Goal: Transaction & Acquisition: Obtain resource

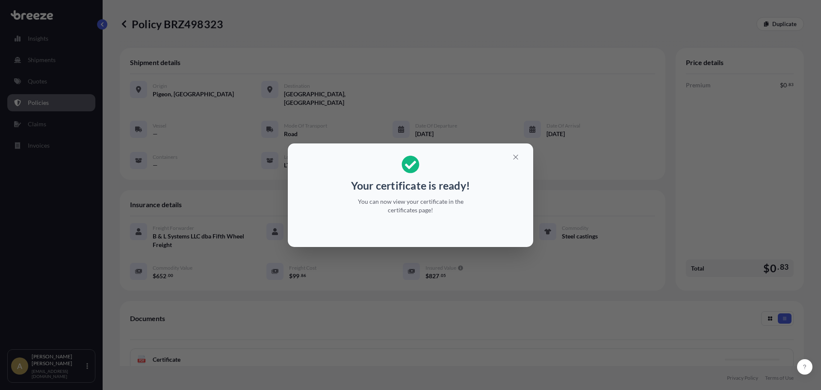
click at [517, 160] on icon "button" at bounding box center [516, 157] width 8 height 8
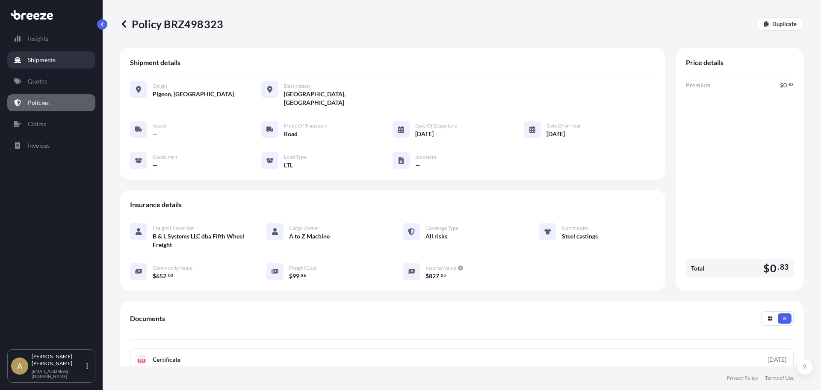
click at [35, 58] on p "Shipments" at bounding box center [42, 60] width 28 height 9
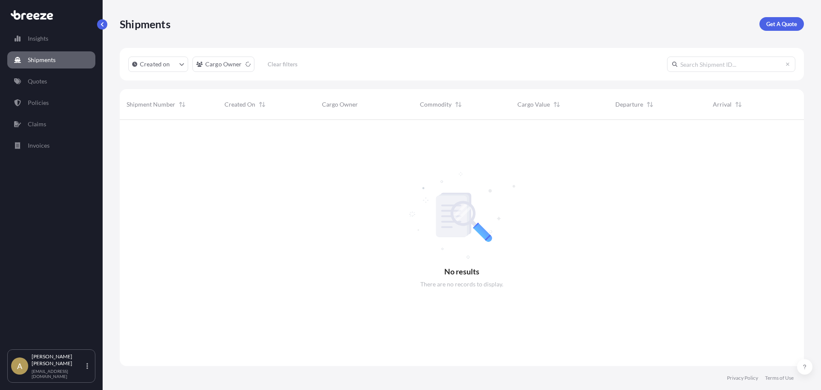
scroll to position [270, 678]
click at [785, 33] on div "Shipments Get A Quote" at bounding box center [462, 24] width 684 height 48
click at [782, 27] on p "Get A Quote" at bounding box center [781, 24] width 31 height 9
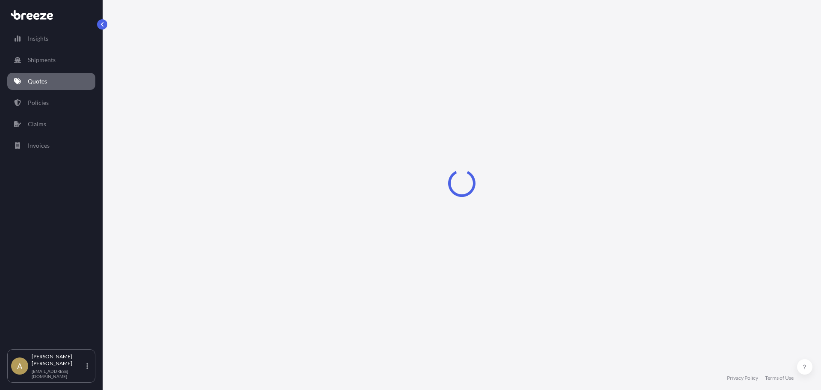
select select "Sea"
select select "1"
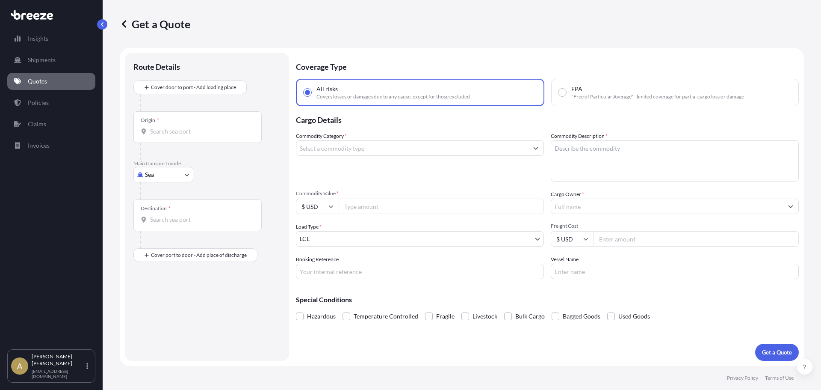
click at [156, 185] on div at bounding box center [210, 190] width 140 height 17
click at [156, 182] on body "Insights Shipments Quotes Policies Claims Invoices A [PERSON_NAME] [PERSON_NAME…" at bounding box center [410, 195] width 821 height 390
click at [158, 225] on span "Road" at bounding box center [157, 227] width 14 height 9
select select "Road"
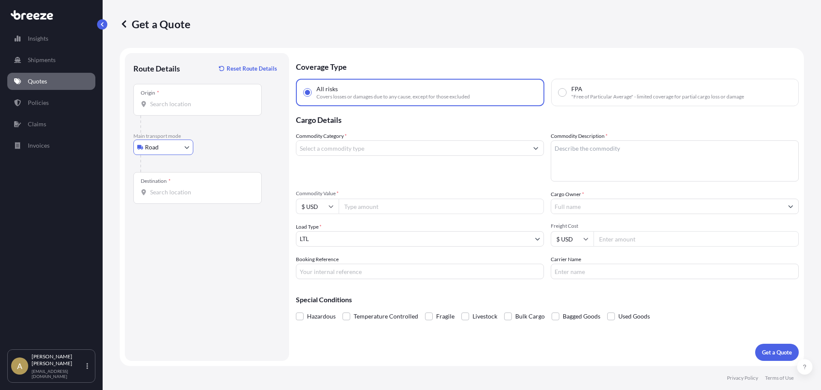
click at [180, 94] on div "Origin *" at bounding box center [197, 100] width 128 height 32
click at [180, 100] on input "Origin *" at bounding box center [200, 104] width 101 height 9
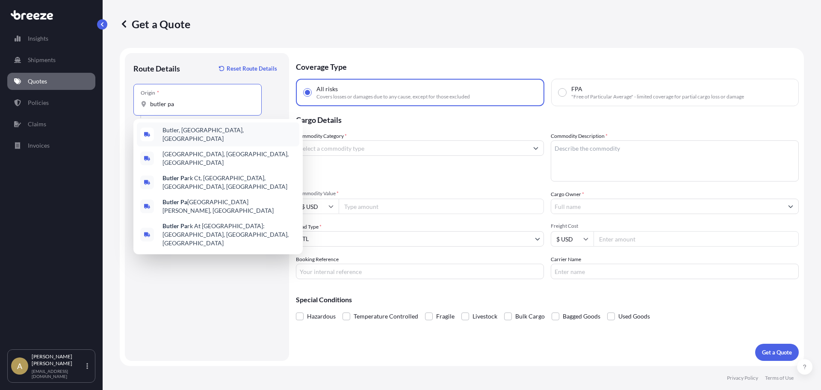
click at [190, 138] on div "Butler, [GEOGRAPHIC_DATA], [GEOGRAPHIC_DATA]" at bounding box center [218, 134] width 162 height 24
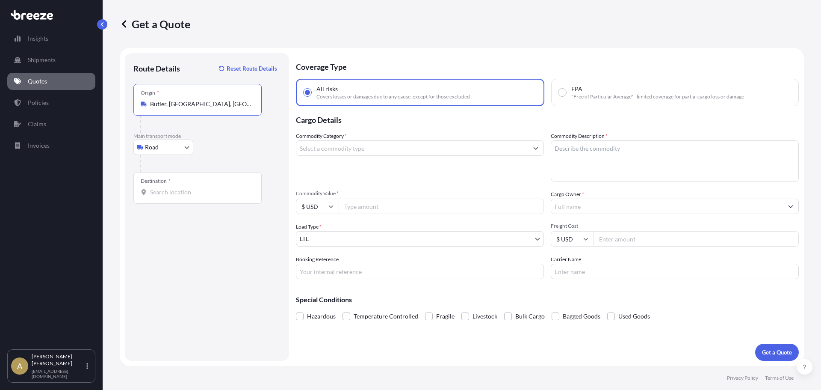
type input "Butler, [GEOGRAPHIC_DATA], [GEOGRAPHIC_DATA]"
click at [166, 200] on div "Destination *" at bounding box center [197, 188] width 128 height 32
click at [166, 196] on input "Destination *" at bounding box center [200, 192] width 101 height 9
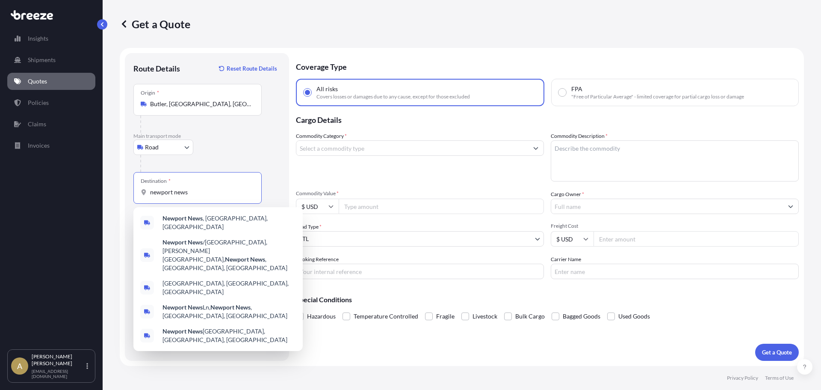
click at [188, 213] on div "Newport News , [GEOGRAPHIC_DATA], [GEOGRAPHIC_DATA]" at bounding box center [218, 222] width 162 height 24
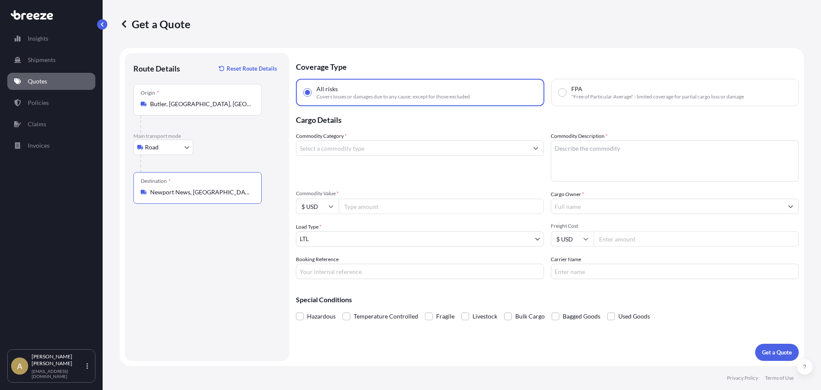
type input "Newport News, [GEOGRAPHIC_DATA], [GEOGRAPHIC_DATA]"
click at [346, 148] on input "Commodity Category *" at bounding box center [412, 147] width 232 height 15
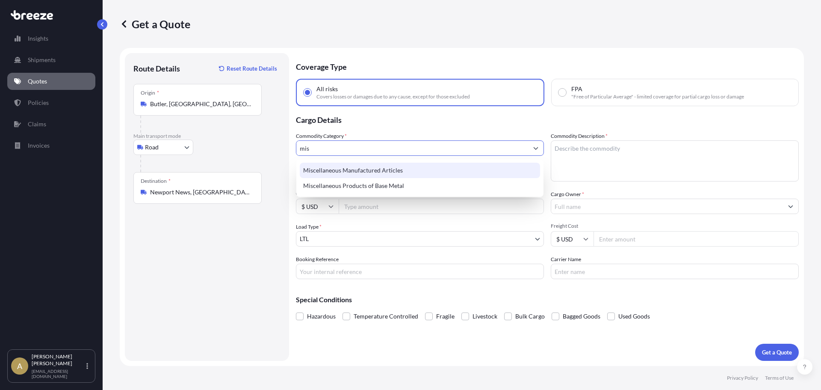
click at [349, 166] on div "Miscellaneous Manufactured Articles" at bounding box center [420, 169] width 240 height 15
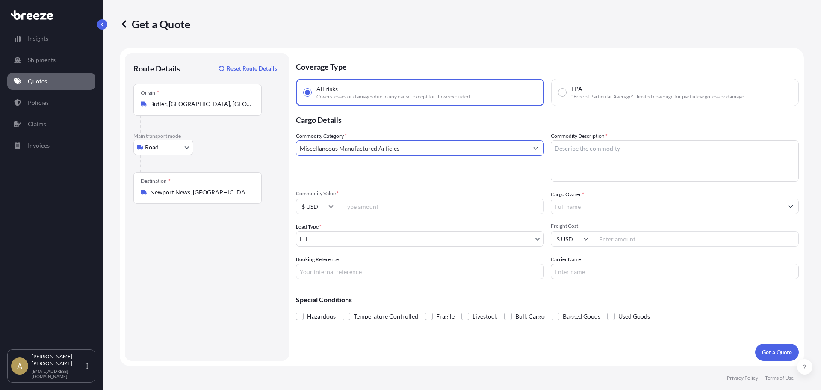
type input "Miscellaneous Manufactured Articles"
click at [594, 165] on textarea "Commodity Description *" at bounding box center [675, 160] width 248 height 41
type textarea "Building materials"
type input "23000"
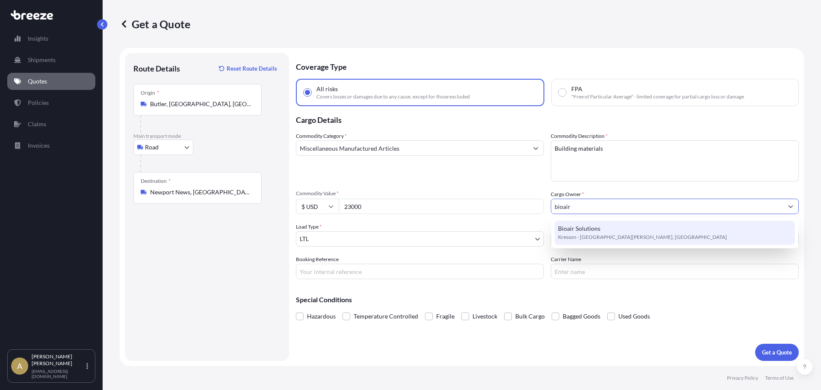
click at [708, 230] on div "Bioair Solutions Kresson - [GEOGRAPHIC_DATA][PERSON_NAME], [GEOGRAPHIC_DATA]" at bounding box center [675, 233] width 240 height 24
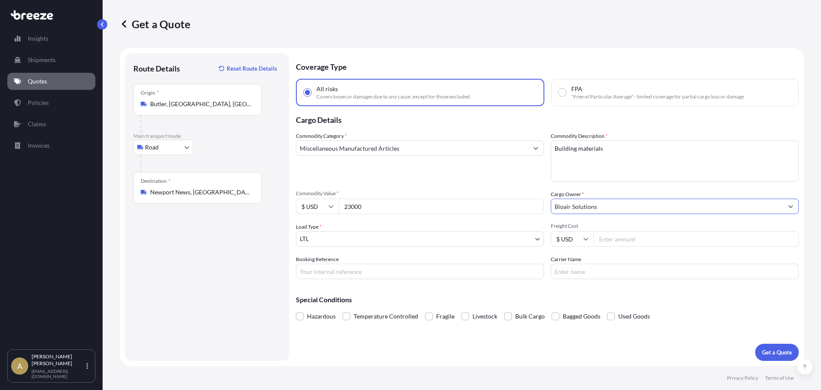
type input "Bioair Solutions"
click at [646, 237] on input "Freight Cost" at bounding box center [696, 238] width 205 height 15
type input "377.52"
click at [760, 344] on button "Get a Quote" at bounding box center [777, 351] width 44 height 17
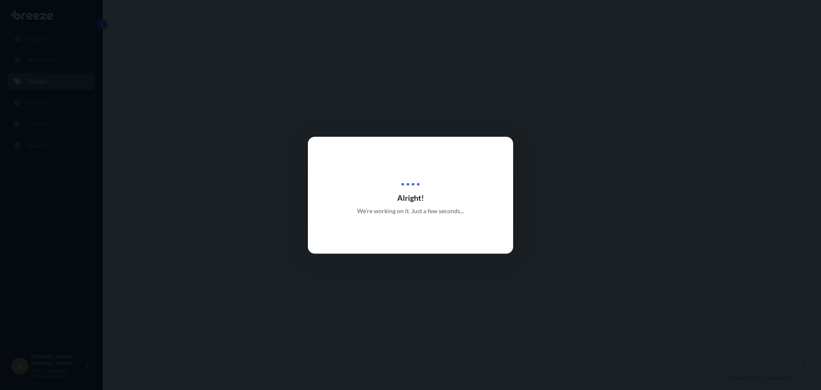
select select "Road"
select select "1"
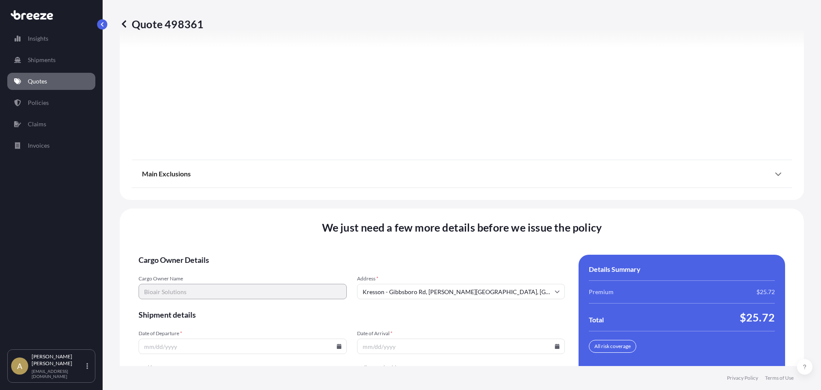
scroll to position [1104, 0]
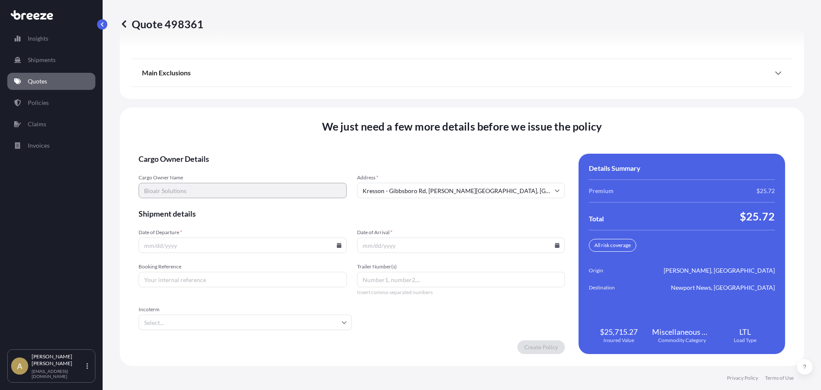
click at [337, 246] on icon at bounding box center [339, 244] width 5 height 5
click at [265, 136] on button "5" at bounding box center [262, 137] width 14 height 14
type input "[DATE]"
click at [549, 246] on input "Date of Arrival *" at bounding box center [461, 244] width 208 height 15
click at [555, 244] on icon at bounding box center [557, 244] width 5 height 5
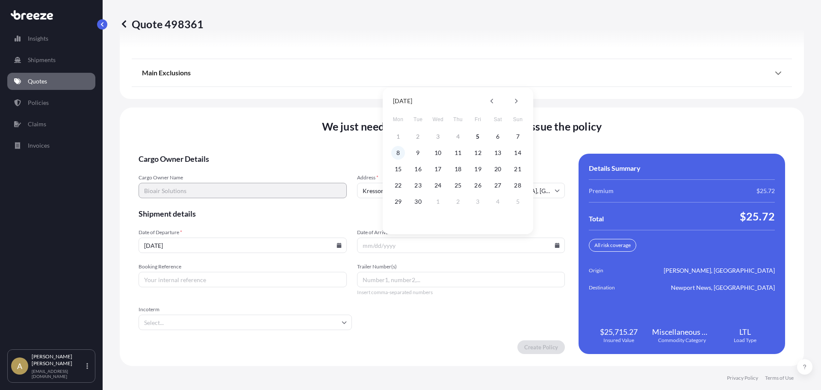
click at [398, 154] on button "8" at bounding box center [398, 153] width 14 height 14
type input "[DATE]"
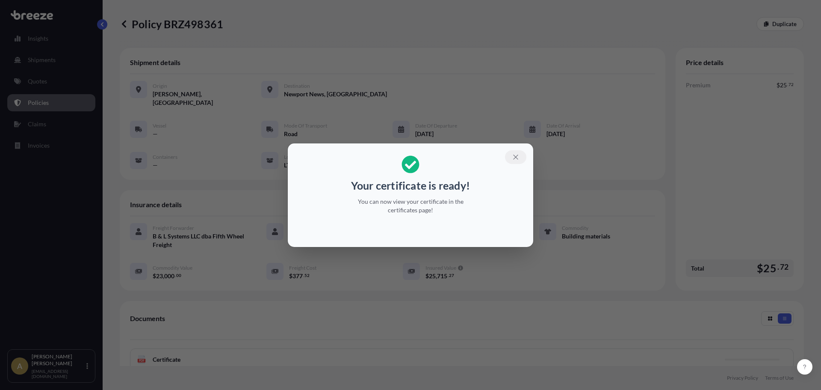
click at [513, 157] on icon "button" at bounding box center [516, 157] width 8 height 8
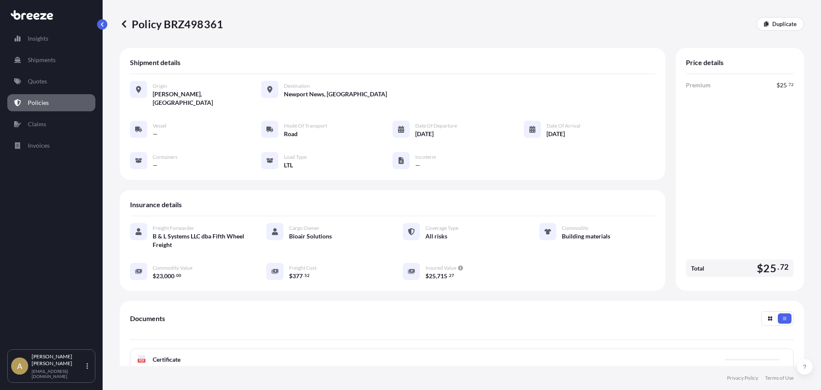
click at [35, 80] on p "Quotes" at bounding box center [37, 81] width 19 height 9
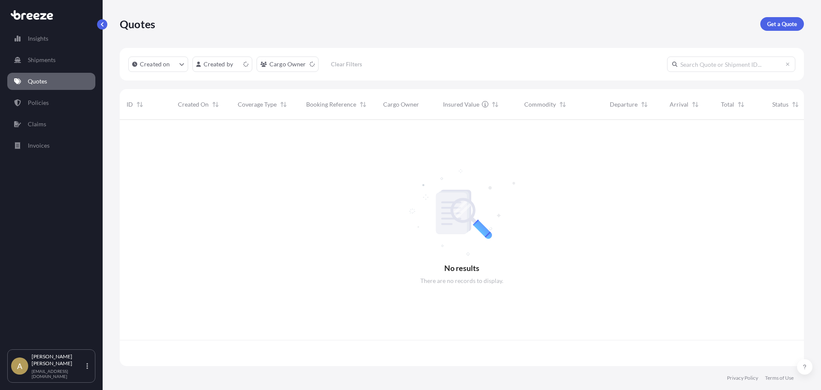
scroll to position [244, 678]
click at [775, 35] on div "Quotes Get a Quote" at bounding box center [462, 24] width 684 height 48
click at [775, 31] on div "Quotes Get a Quote" at bounding box center [462, 24] width 684 height 48
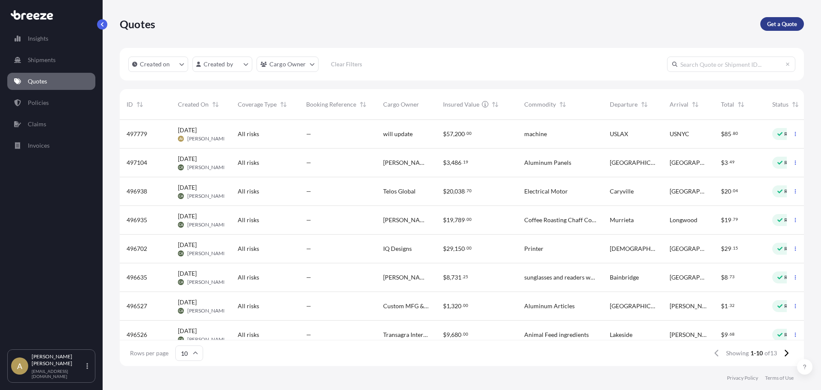
click at [775, 28] on link "Get a Quote" at bounding box center [782, 24] width 44 height 14
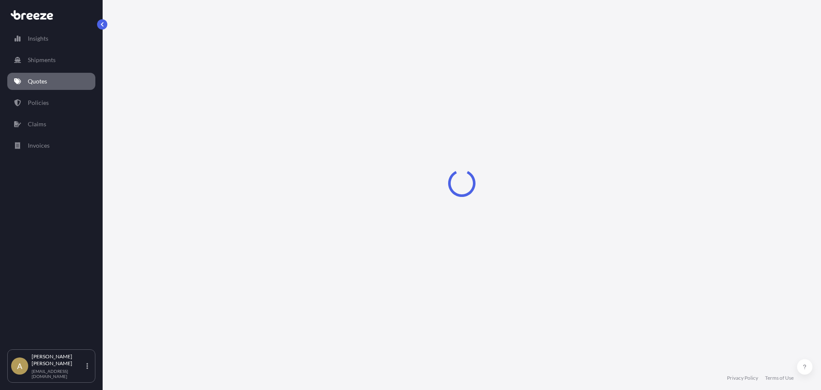
select select "Sea"
select select "1"
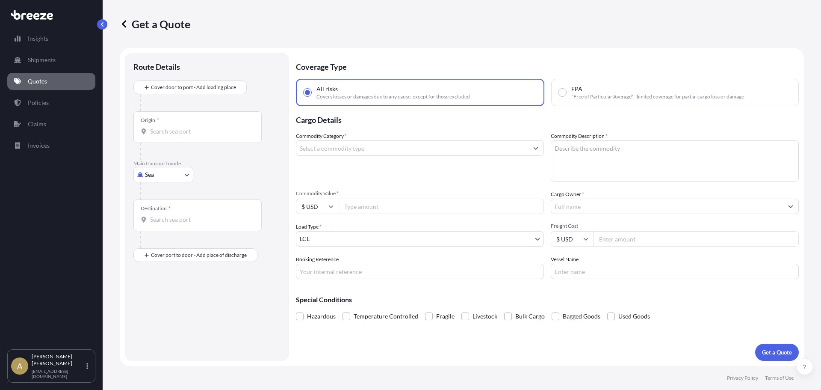
click at [148, 186] on div at bounding box center [210, 190] width 140 height 17
click at [149, 174] on body "Insights Shipments Quotes Policies Claims Invoices A [PERSON_NAME] [PERSON_NAME…" at bounding box center [410, 195] width 821 height 390
click at [151, 227] on span "Road" at bounding box center [157, 227] width 14 height 9
select select "Road"
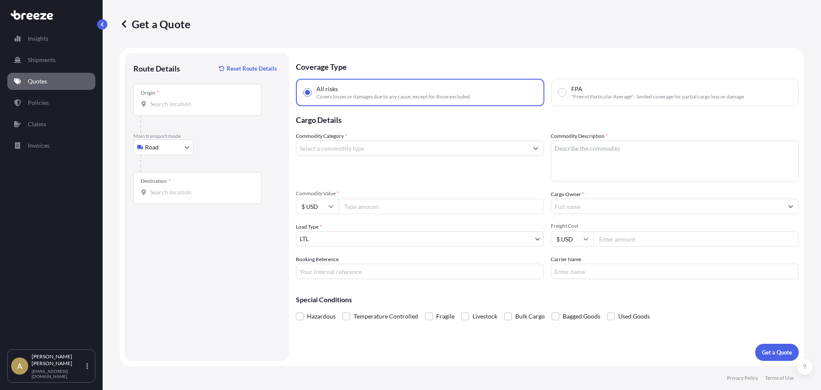
click at [186, 88] on div "Origin *" at bounding box center [197, 100] width 128 height 32
click at [186, 100] on input "Origin *" at bounding box center [200, 104] width 101 height 9
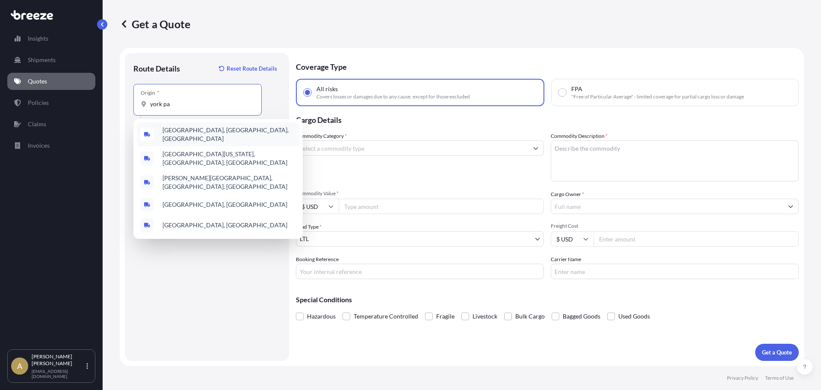
click at [192, 133] on span "[GEOGRAPHIC_DATA], [GEOGRAPHIC_DATA], [GEOGRAPHIC_DATA]" at bounding box center [228, 134] width 133 height 17
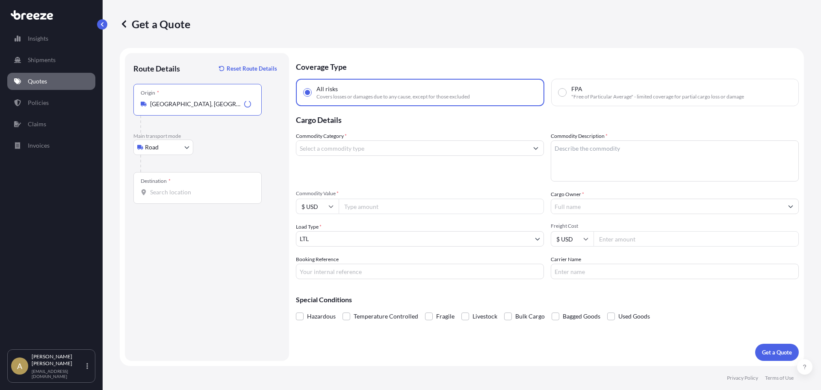
type input "[GEOGRAPHIC_DATA], [GEOGRAPHIC_DATA], [GEOGRAPHIC_DATA]"
click at [162, 199] on div "Destination *" at bounding box center [197, 188] width 128 height 32
click at [162, 196] on input "Destination *" at bounding box center [200, 192] width 101 height 9
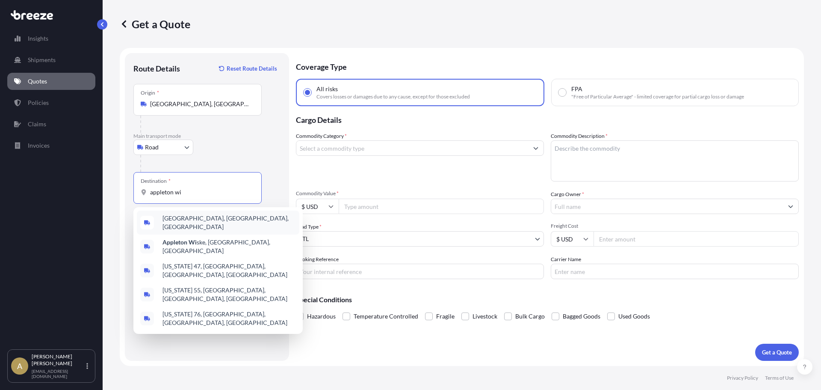
click at [209, 223] on span "[GEOGRAPHIC_DATA], [GEOGRAPHIC_DATA], [GEOGRAPHIC_DATA]" at bounding box center [228, 222] width 133 height 17
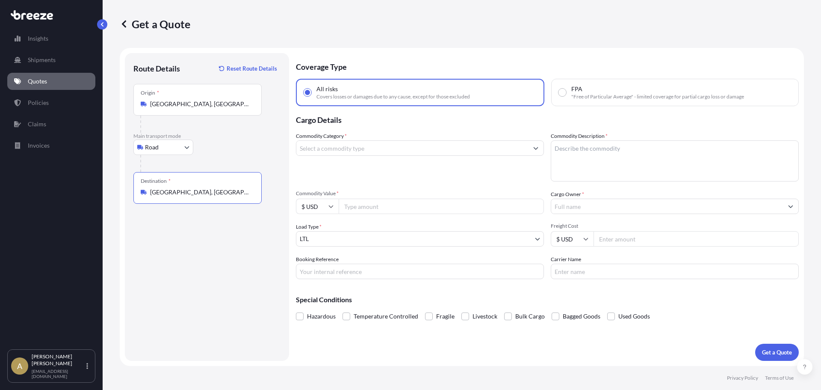
type input "[GEOGRAPHIC_DATA], [GEOGRAPHIC_DATA], [GEOGRAPHIC_DATA]"
click at [366, 145] on input "Commodity Category *" at bounding box center [412, 147] width 232 height 15
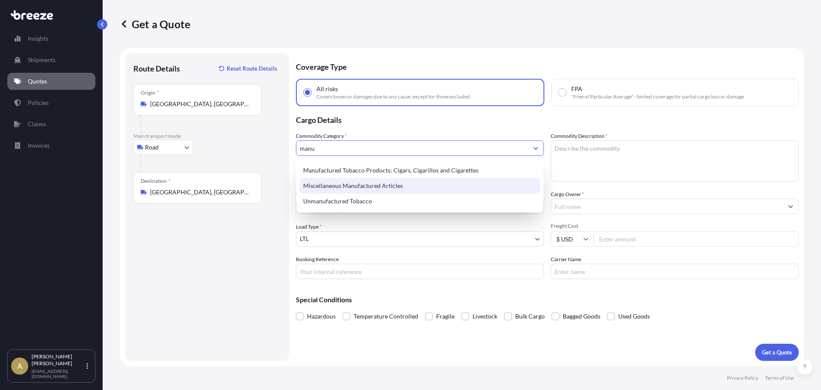
click at [359, 183] on div "Miscellaneous Manufactured Articles" at bounding box center [420, 185] width 240 height 15
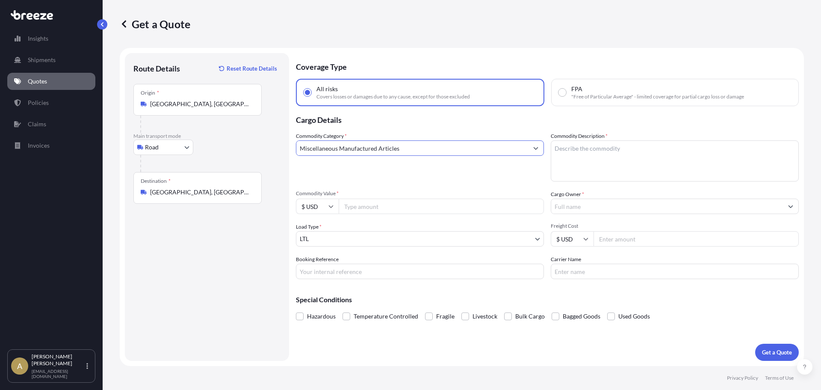
type input "Miscellaneous Manufactured Articles"
click at [589, 164] on textarea "Commodity Description *" at bounding box center [675, 160] width 248 height 41
type textarea "Aluminum castings"
click at [366, 210] on input "Commodity Value *" at bounding box center [441, 205] width 205 height 15
type input "3900"
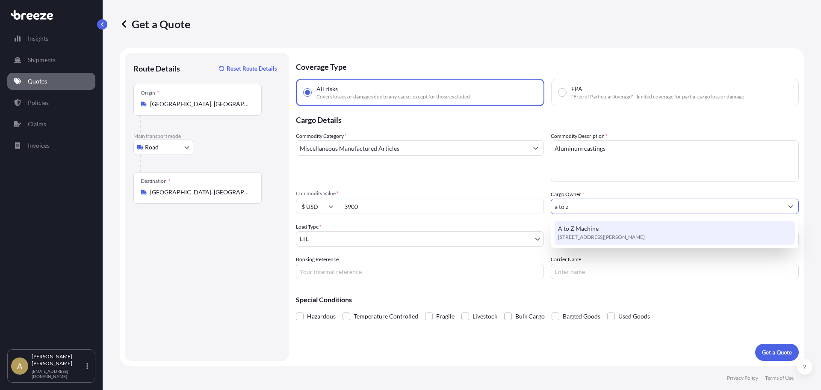
click at [623, 229] on div "A to Z Machine [STREET_ADDRESS][PERSON_NAME]" at bounding box center [675, 233] width 240 height 24
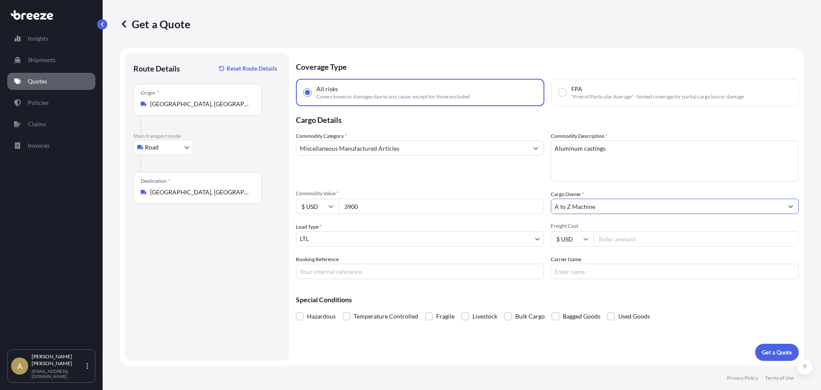
type input "A to Z Machine"
click at [670, 243] on input "Freight Cost" at bounding box center [696, 238] width 205 height 15
type input "140.61"
click at [770, 348] on p "Get a Quote" at bounding box center [777, 352] width 30 height 9
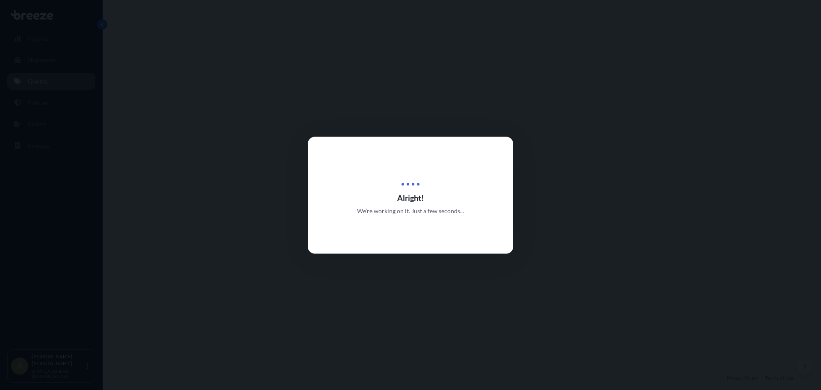
select select "Road"
select select "1"
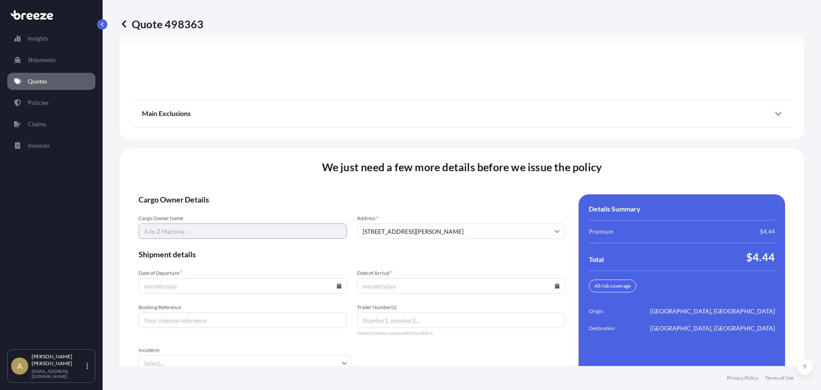
scroll to position [1104, 0]
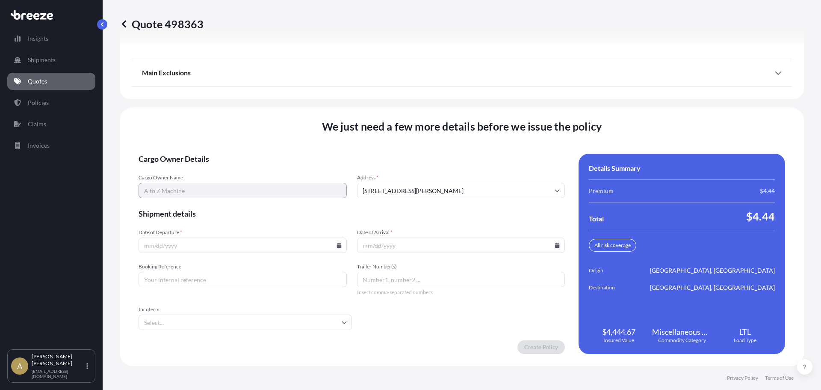
click at [337, 245] on icon at bounding box center [339, 244] width 5 height 5
click at [260, 137] on button "5" at bounding box center [262, 137] width 14 height 14
type input "[DATE]"
click at [555, 246] on icon at bounding box center [557, 244] width 5 height 5
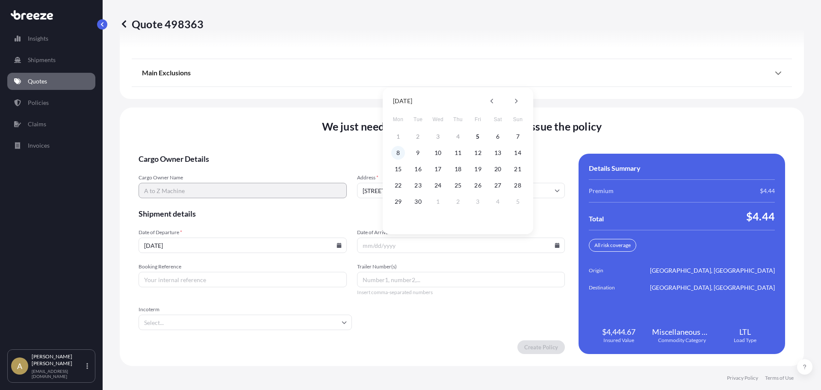
click at [394, 156] on button "8" at bounding box center [398, 153] width 14 height 14
type input "[DATE]"
